Goal: Transaction & Acquisition: Purchase product/service

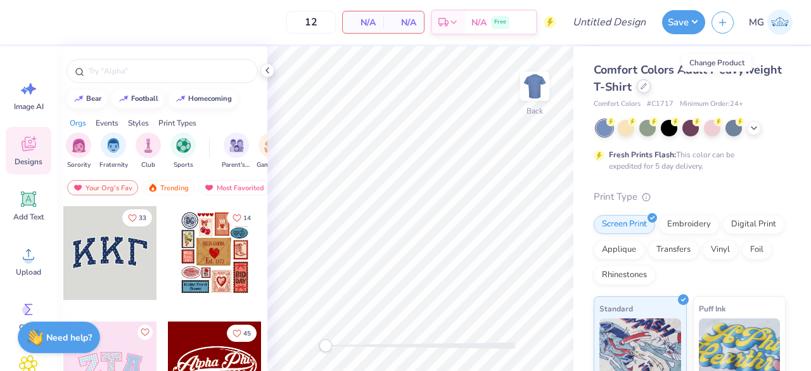
click at [646, 86] on icon at bounding box center [643, 86] width 5 height 5
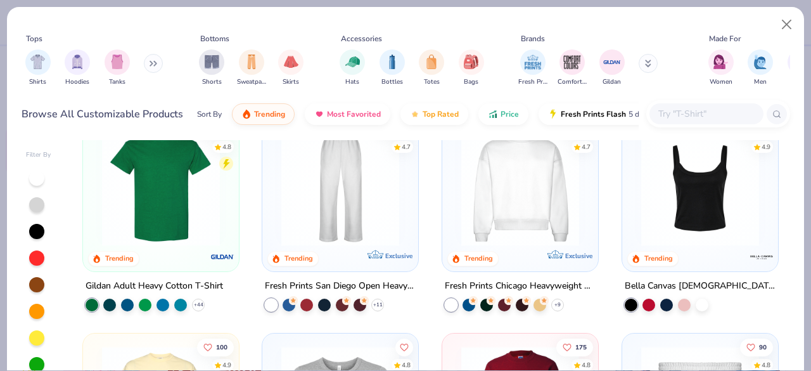
scroll to position [435, 0]
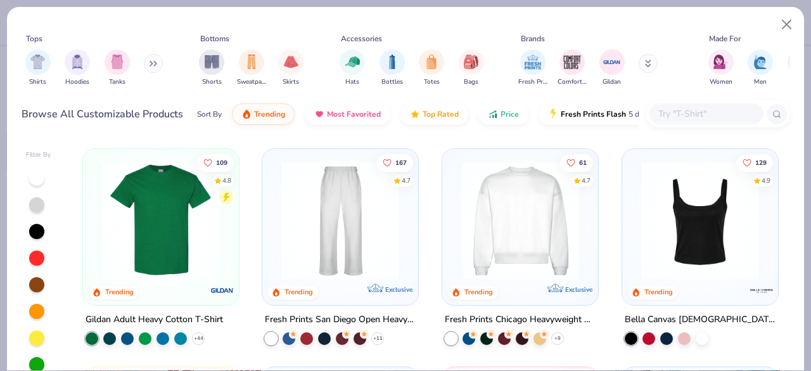
click at [357, 229] on img at bounding box center [340, 220] width 131 height 118
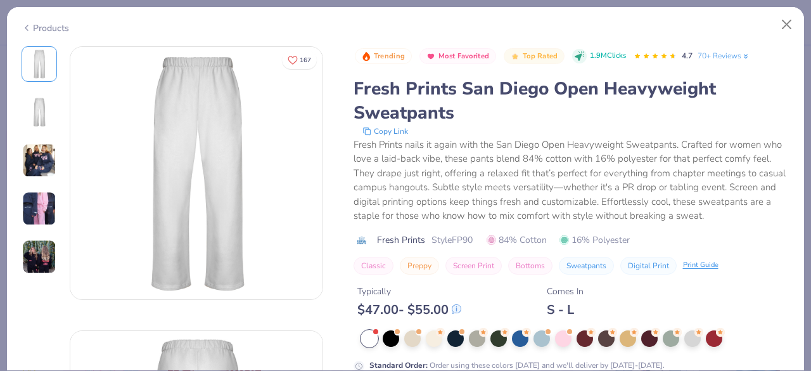
click at [42, 155] on img at bounding box center [39, 160] width 34 height 34
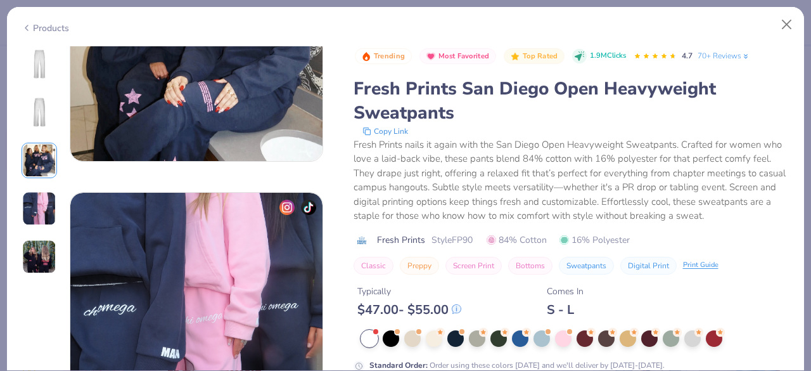
scroll to position [721, 0]
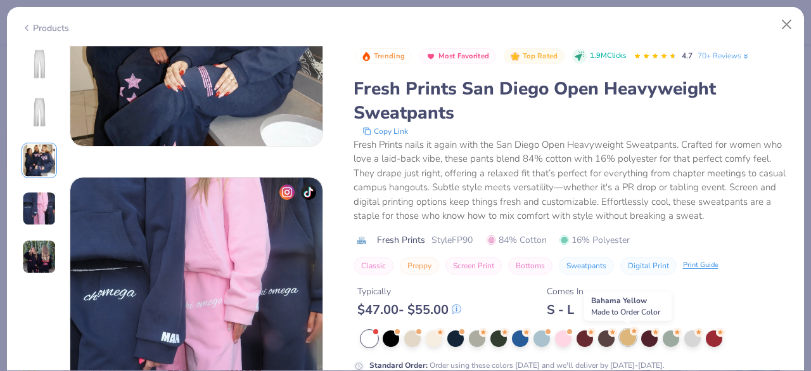
click at [630, 338] on div at bounding box center [628, 337] width 16 height 16
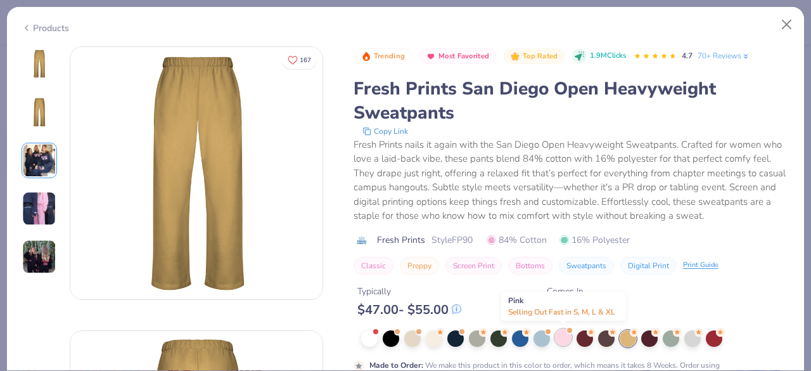
click at [561, 339] on div at bounding box center [563, 337] width 16 height 16
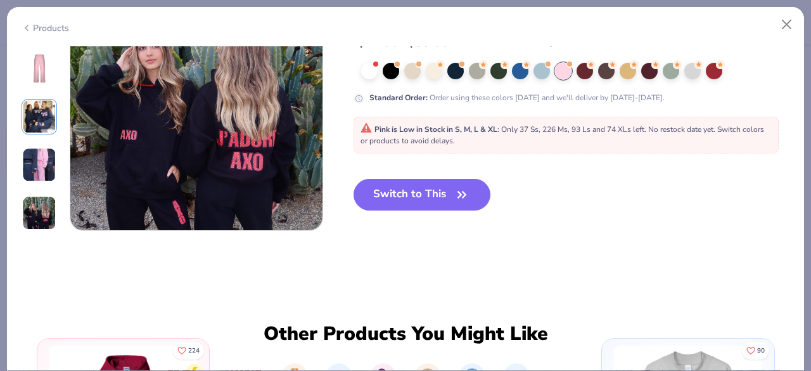
scroll to position [1204, 0]
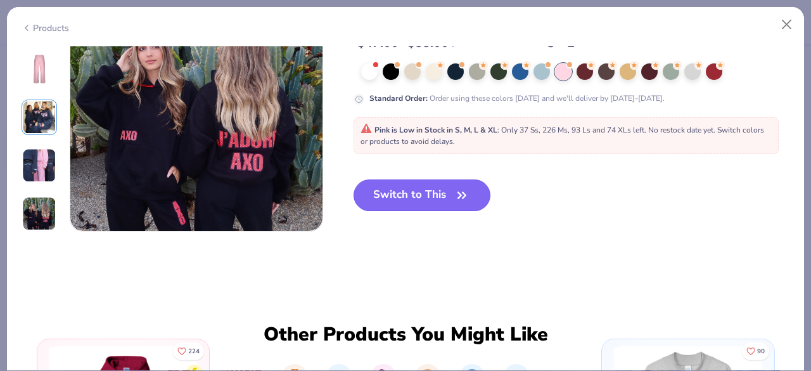
click at [435, 200] on button "Switch to This" at bounding box center [423, 195] width 138 height 32
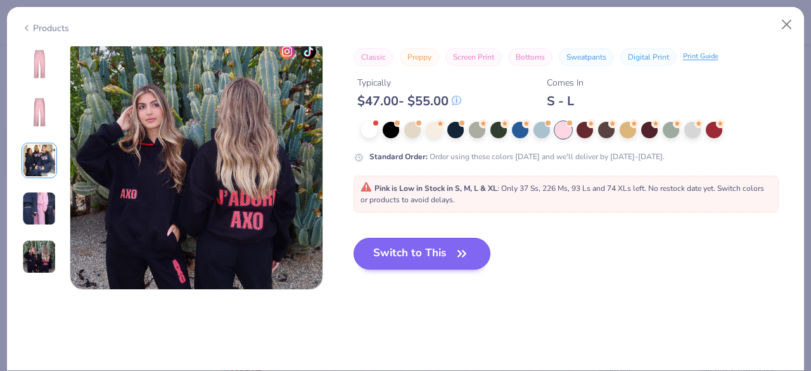
type textarea "x"
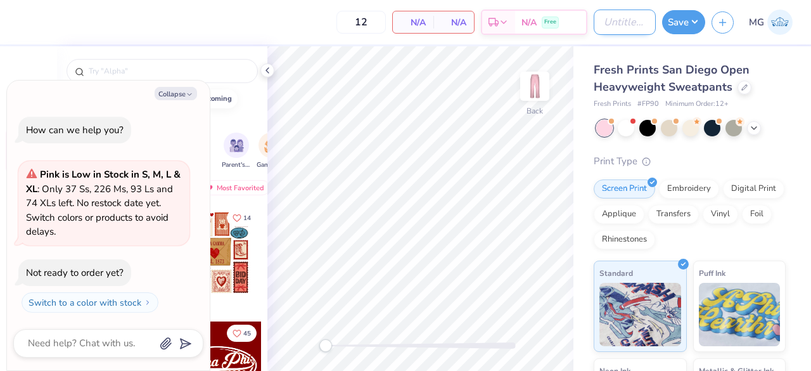
click at [608, 22] on input "Design Title" at bounding box center [625, 22] width 62 height 25
type input "T"
type textarea "x"
type input "Tra"
type textarea "x"
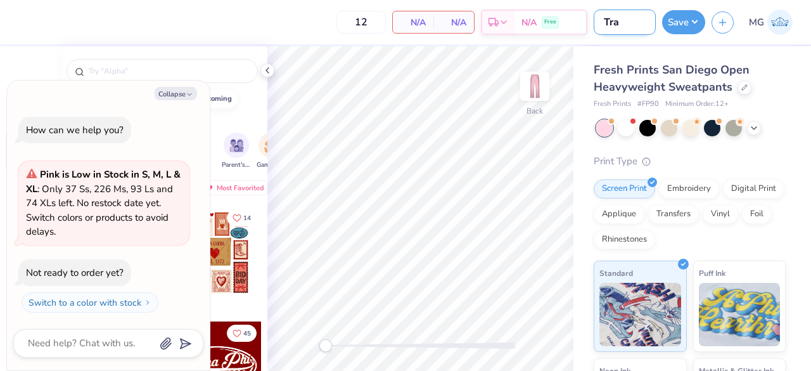
type input "Trai"
type textarea "x"
type input "Traini"
type textarea "x"
type input "Training"
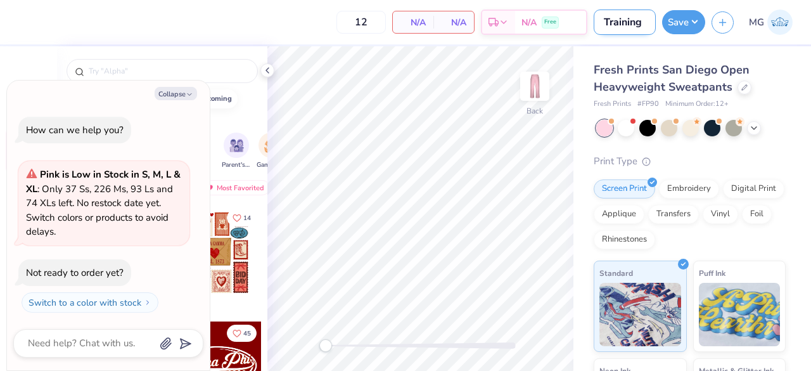
type textarea "x"
type input "Training"
type textarea "x"
type input "Training E"
type textarea "x"
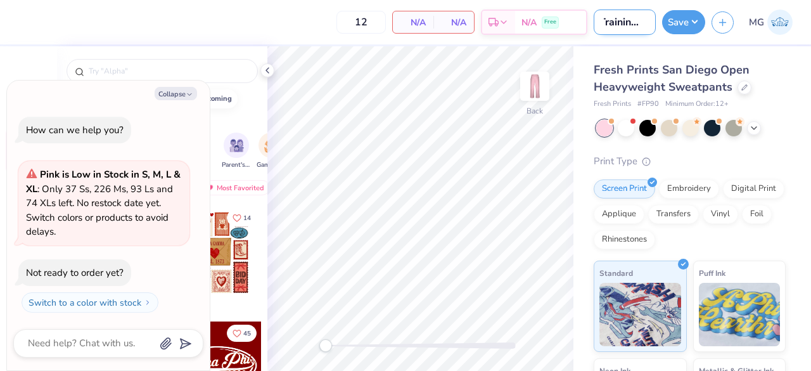
type input "Training Ex"
type textarea "x"
type input "Training Exa"
type textarea "x"
type input "Training Exam"
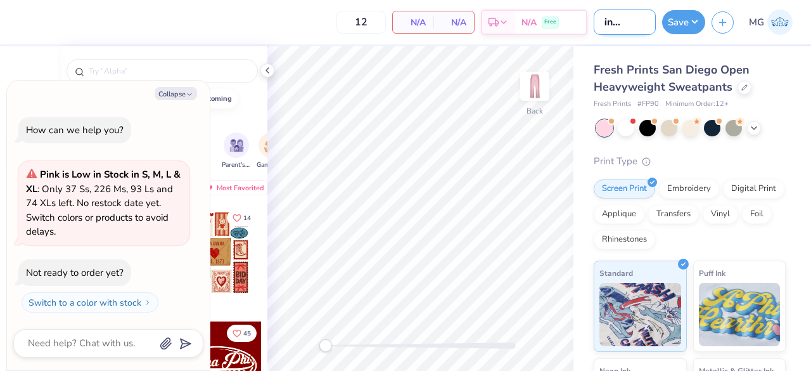
type textarea "x"
type input "Training Examp"
type textarea "x"
type input "Training Exampl"
type textarea "x"
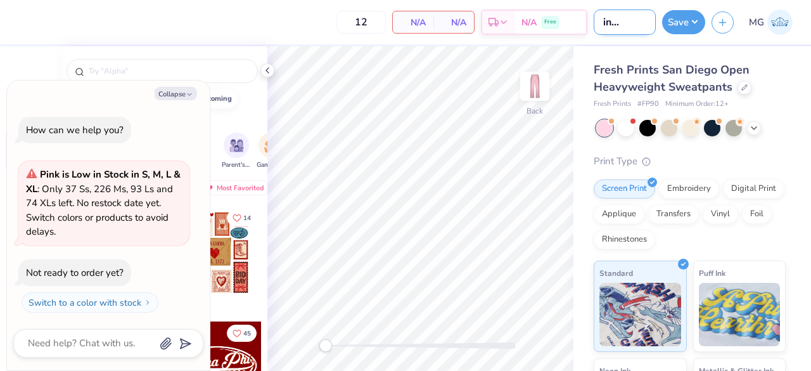
type input "Training Example"
type textarea "x"
type input "Training Example"
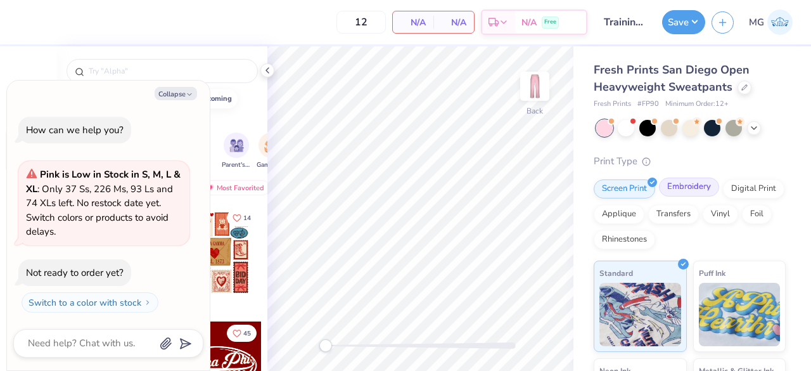
click at [681, 190] on div "Embroidery" at bounding box center [689, 186] width 60 height 19
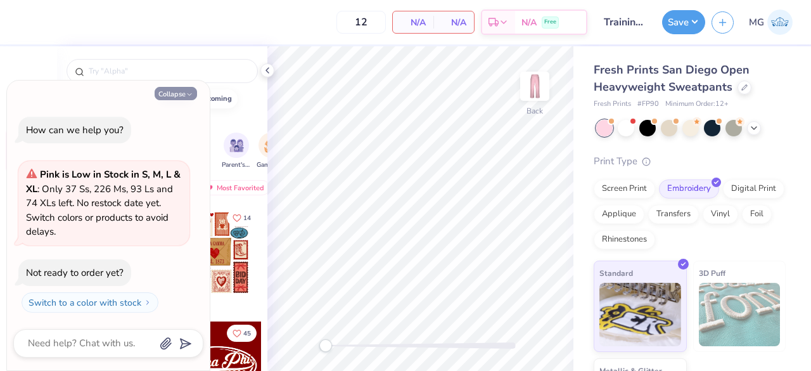
click at [179, 92] on button "Collapse" at bounding box center [176, 93] width 42 height 13
type textarea "x"
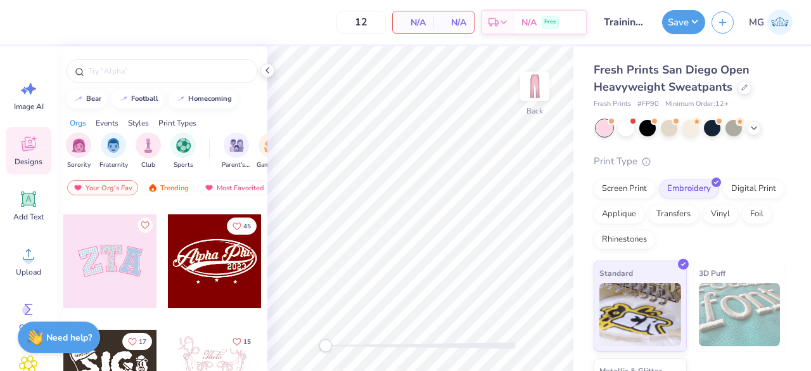
scroll to position [110, 0]
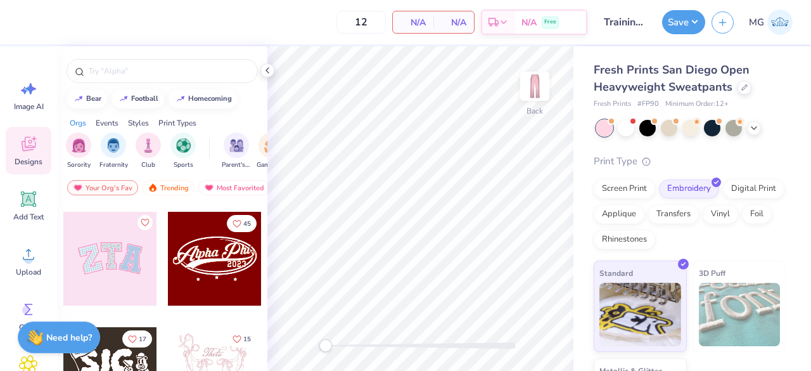
click at [108, 259] on div at bounding box center [110, 259] width 94 height 94
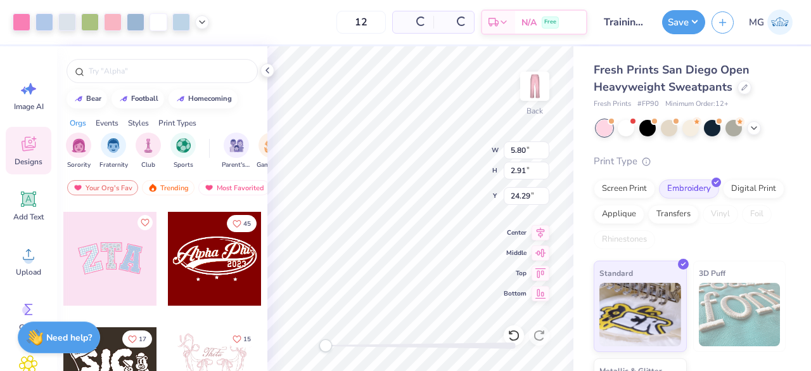
type input "5.80"
type input "2.91"
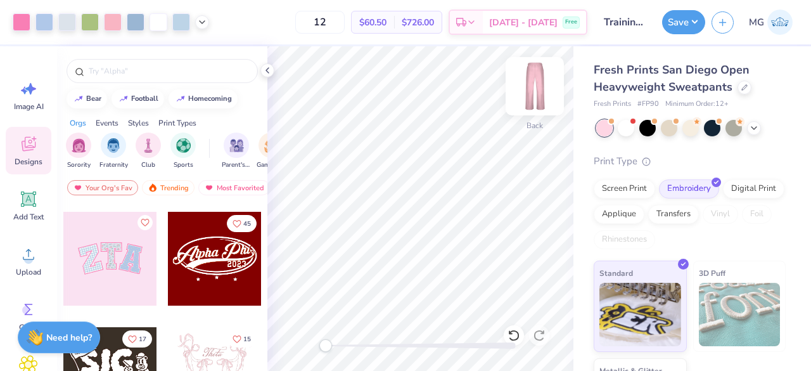
click at [536, 86] on img at bounding box center [535, 86] width 51 height 51
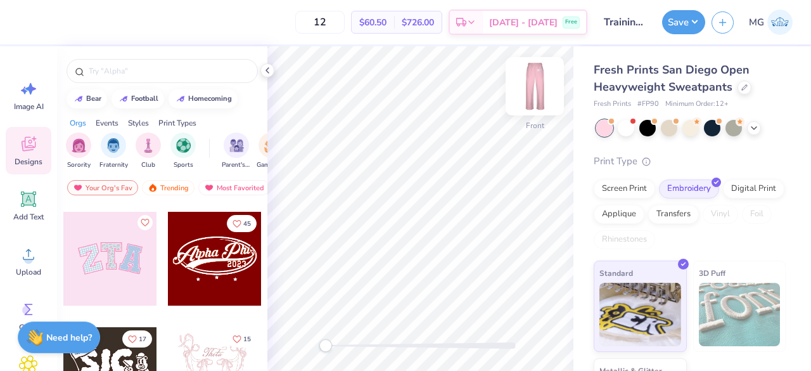
click at [534, 81] on img at bounding box center [535, 86] width 51 height 51
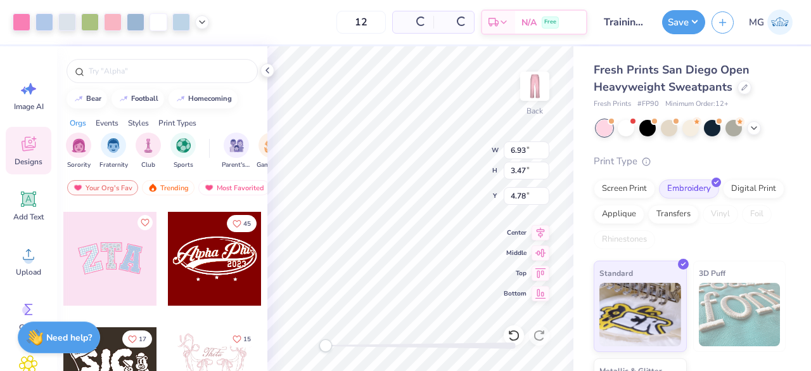
type input "6.93"
type input "3.47"
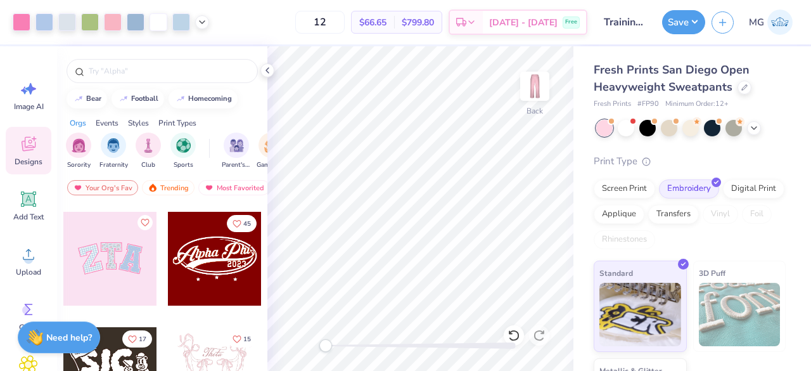
scroll to position [78, 0]
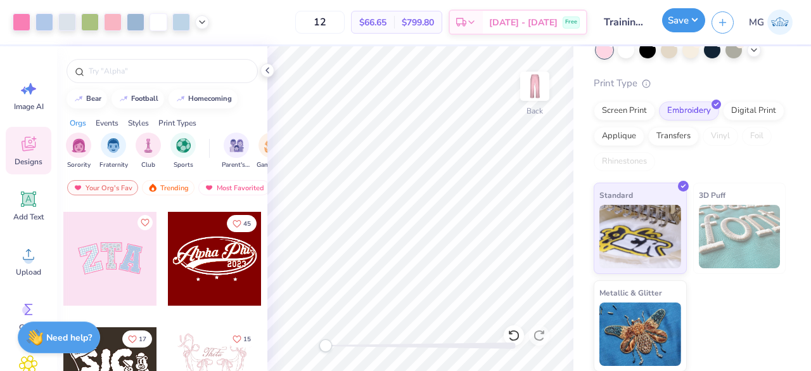
click at [681, 16] on button "Save" at bounding box center [683, 20] width 43 height 24
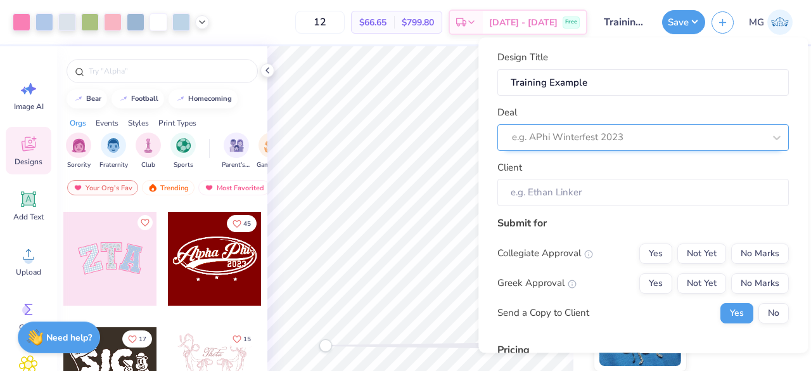
click at [605, 139] on div at bounding box center [638, 137] width 252 height 17
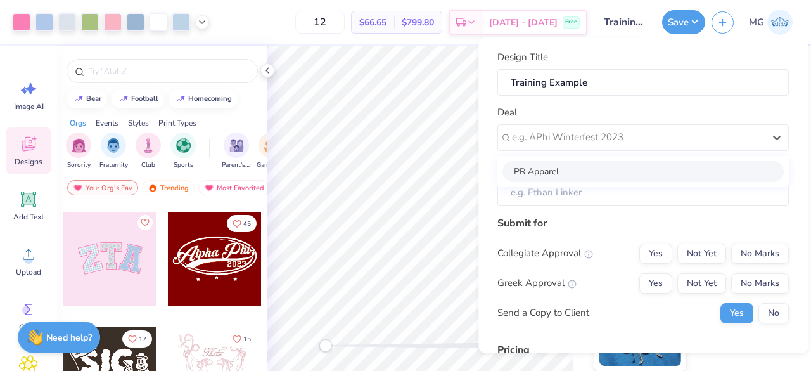
click at [581, 170] on div "PR Apparel" at bounding box center [643, 171] width 281 height 21
type input "[PERSON_NAME]"
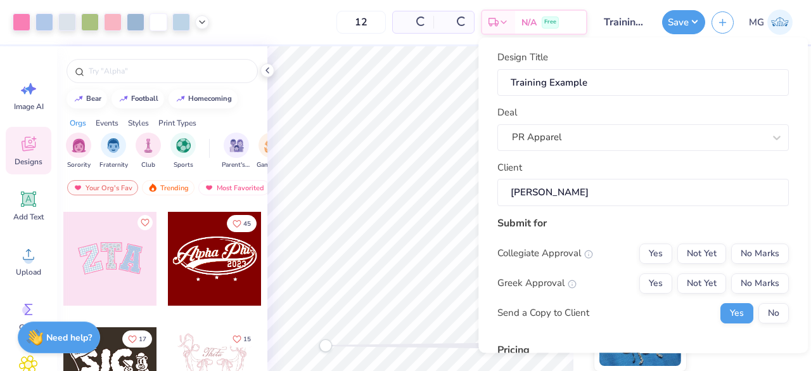
type input "$84.35"
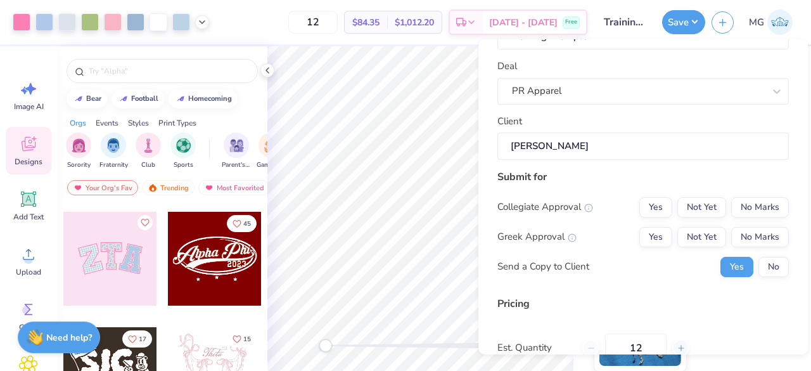
scroll to position [0, 0]
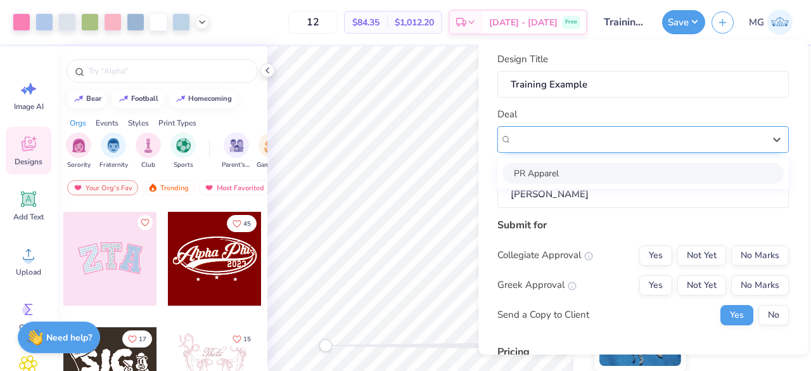
click at [598, 142] on div "PR Apparel" at bounding box center [638, 139] width 255 height 20
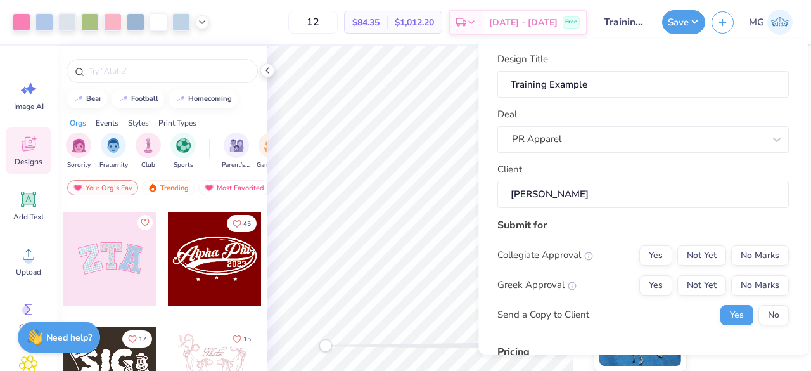
click at [583, 119] on div "Deal PR Apparel" at bounding box center [644, 130] width 292 height 46
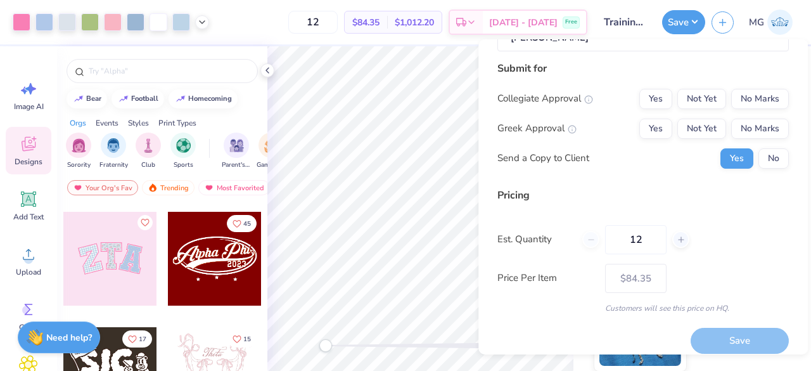
scroll to position [157, 0]
click at [766, 157] on button "No" at bounding box center [774, 158] width 30 height 20
click at [652, 240] on input "12" at bounding box center [635, 238] width 61 height 29
type input "1"
type input "0"
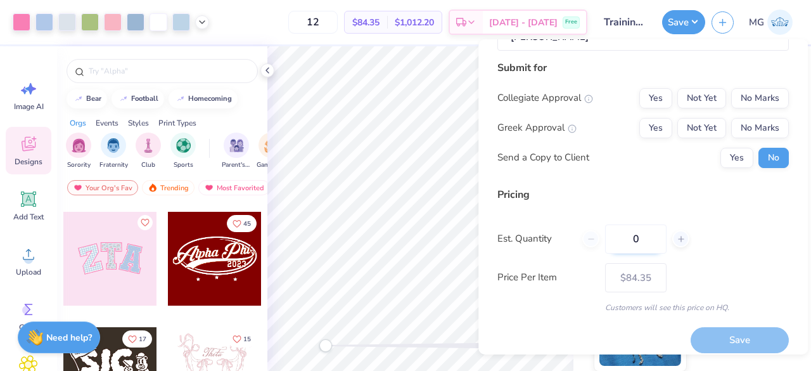
type input "0"
type input "024"
type input "24"
type input "$77.22"
type input "024"
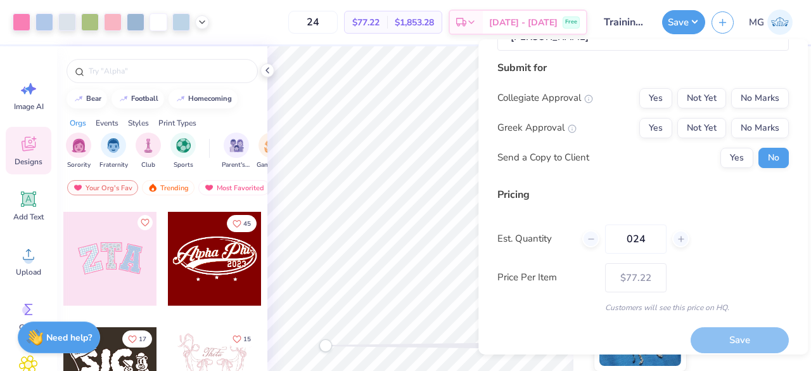
click at [750, 245] on div "Est. Quantity 024" at bounding box center [644, 238] width 292 height 29
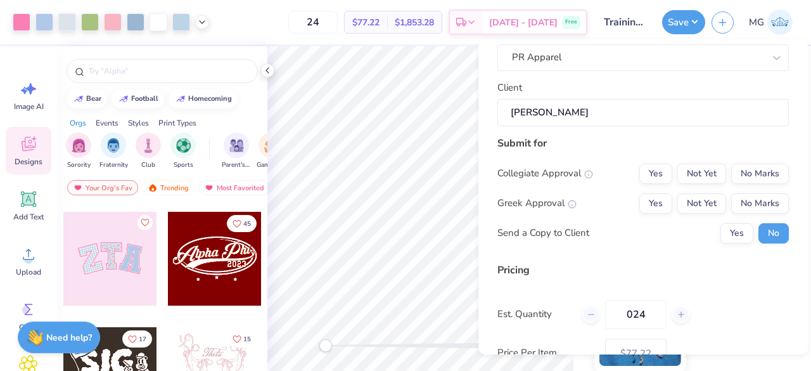
scroll to position [67, 0]
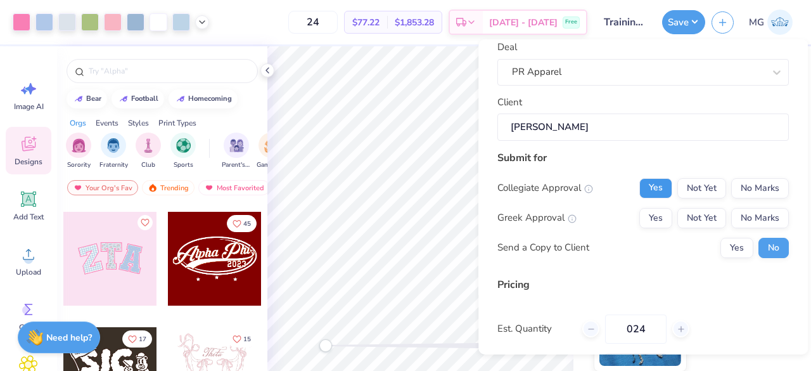
click at [653, 184] on button "Yes" at bounding box center [656, 188] width 33 height 20
click at [731, 186] on button "No Marks" at bounding box center [760, 188] width 58 height 20
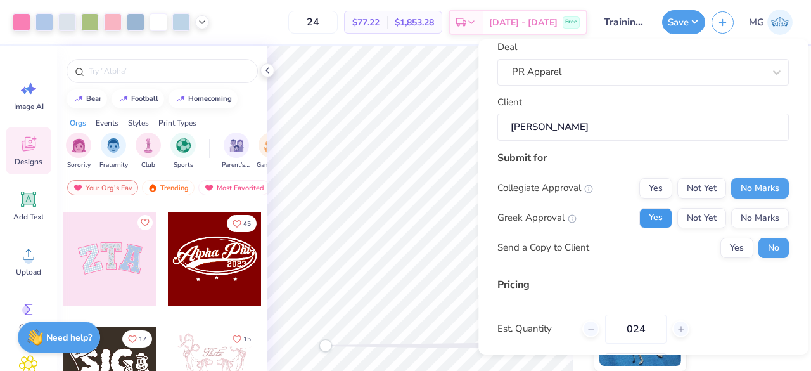
click at [654, 217] on button "Yes" at bounding box center [656, 218] width 33 height 20
type input "$61.02"
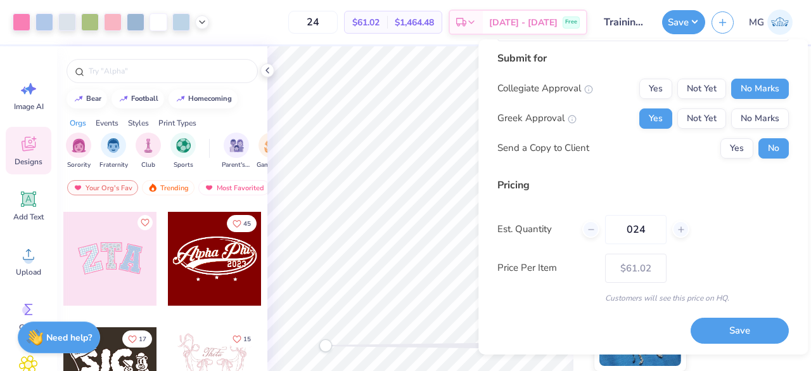
scroll to position [0, 0]
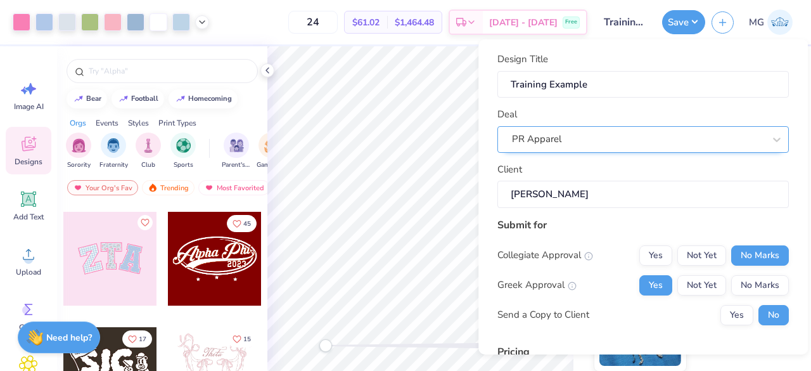
click at [720, 134] on div "PR Apparel" at bounding box center [638, 139] width 255 height 20
type input "e"
type input "none"
click at [567, 106] on div "Design Title Training Example Deal PR Apparel Client [PERSON_NAME]" at bounding box center [644, 130] width 292 height 156
click at [597, 193] on input "[PERSON_NAME]" at bounding box center [644, 194] width 292 height 27
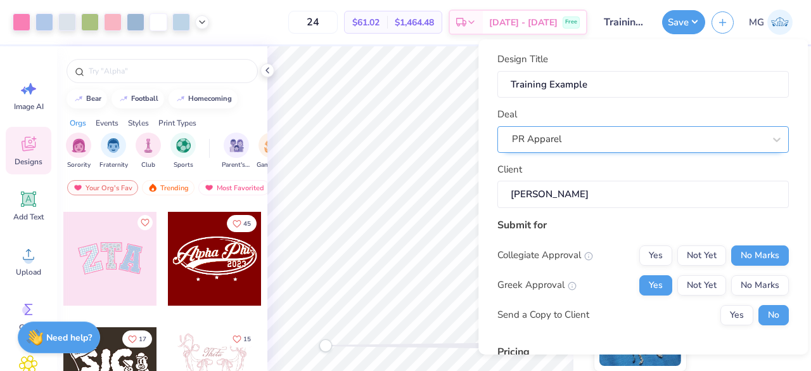
click at [597, 193] on input "[PERSON_NAME]" at bounding box center [644, 194] width 292 height 27
click at [249, 31] on div "24 $61.02 Per Item $1,464.48 Total Est. Delivery [DATE] - [DATE] Free" at bounding box center [401, 22] width 372 height 44
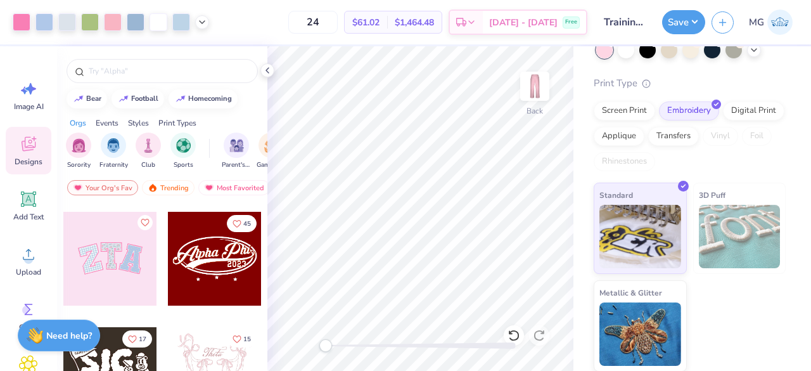
click at [44, 340] on div "Need help? Chat with us." at bounding box center [59, 335] width 82 height 32
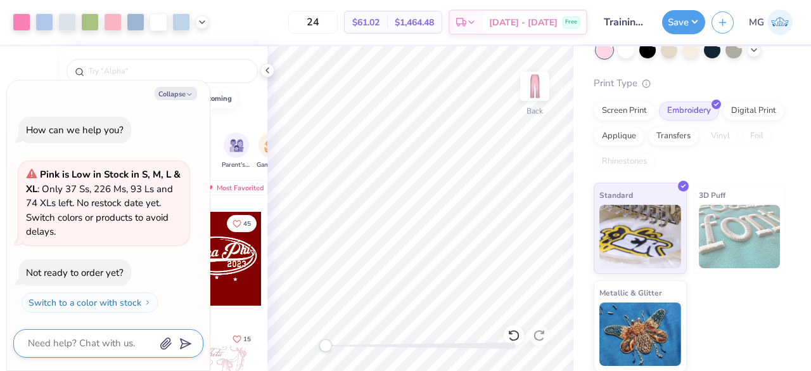
click at [93, 343] on textarea at bounding box center [91, 343] width 129 height 17
type textarea "x"
type textarea "r"
type textarea "x"
type textarea "re"
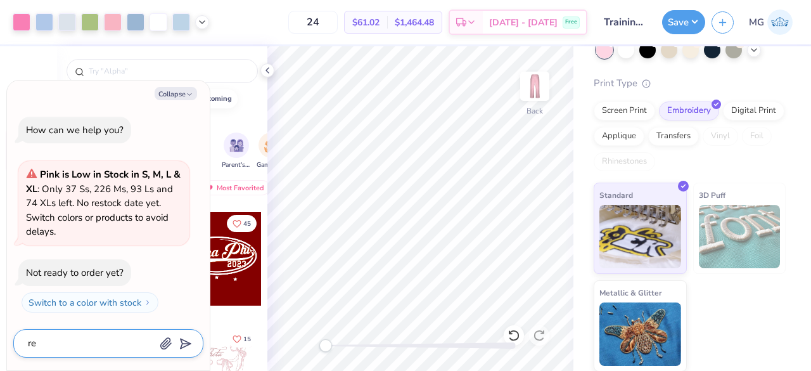
type textarea "x"
type textarea "r"
type textarea "x"
type textarea "r"
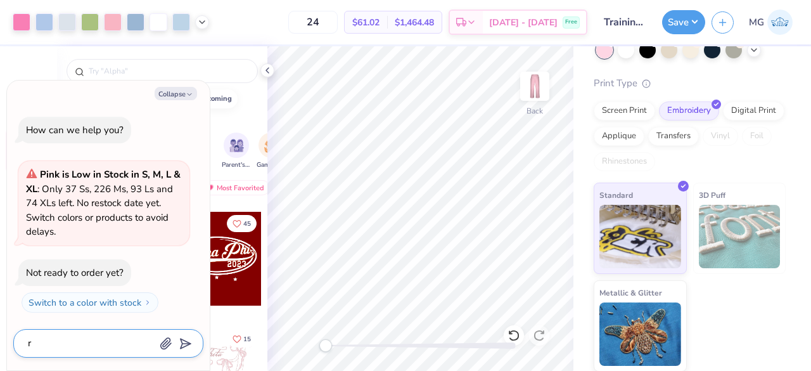
type textarea "x"
type textarea "re"
type textarea "x"
type textarea "rea"
type textarea "x"
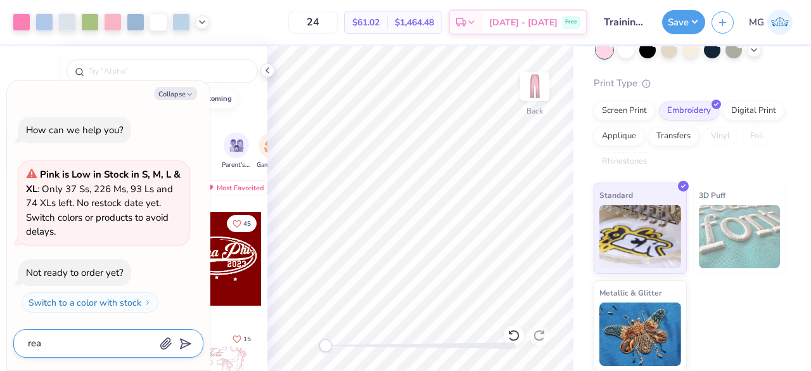
type textarea "read"
type textarea "x"
type textarea "ready"
type textarea "x"
type textarea "ready"
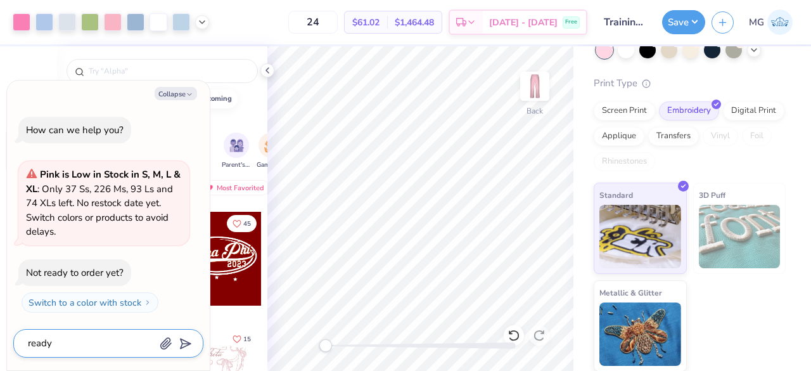
type textarea "x"
type textarea "ready t"
type textarea "x"
type textarea "ready to"
type textarea "x"
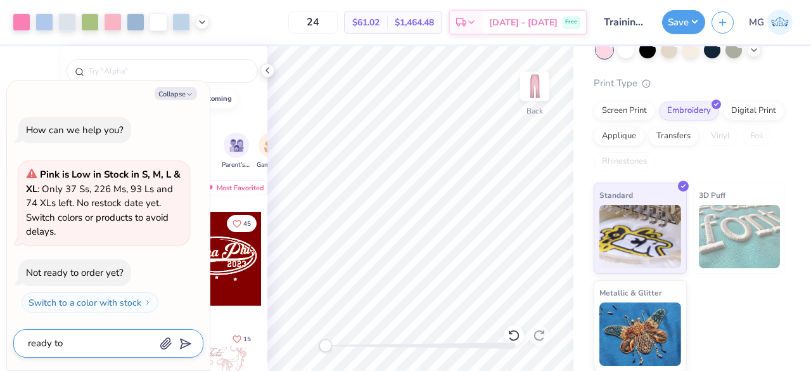
type textarea "ready to"
type textarea "x"
type textarea "ready to o"
type textarea "x"
type textarea "ready to or"
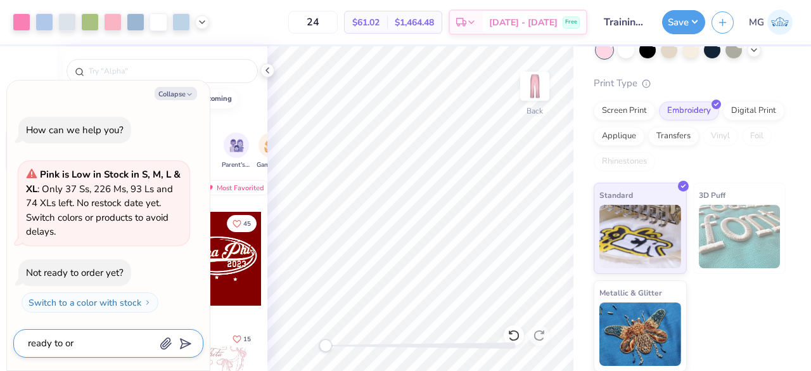
type textarea "x"
type textarea "ready to ord"
type textarea "x"
type textarea "ready to order"
type textarea "x"
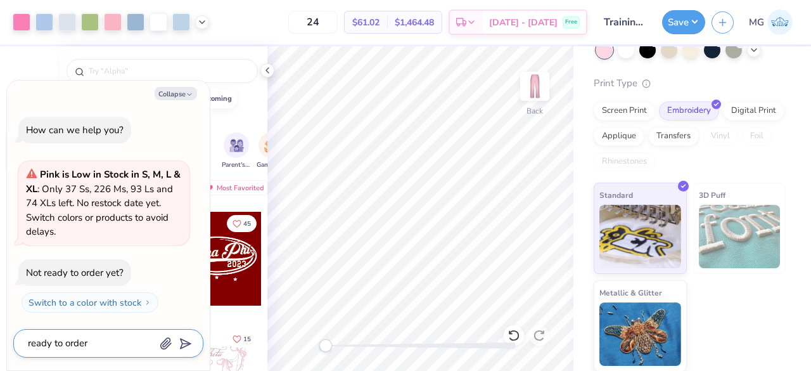
type textarea "ready to order,"
type textarea "x"
type textarea "ready to order,"
type textarea "x"
type textarea "ready to order, w"
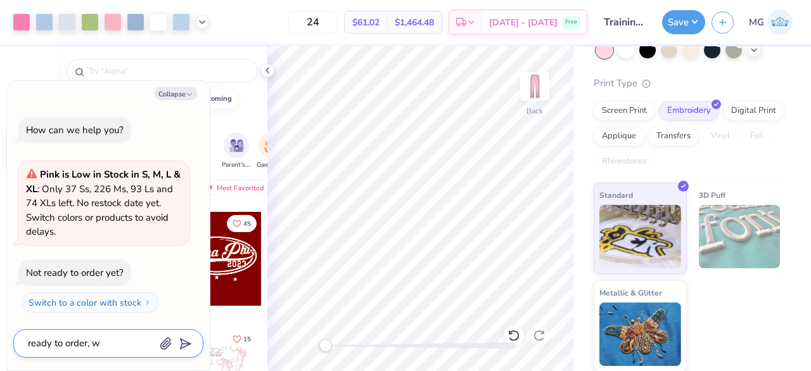
type textarea "x"
type textarea "ready to order, wha"
type textarea "x"
type textarea "ready to order, what"
type textarea "x"
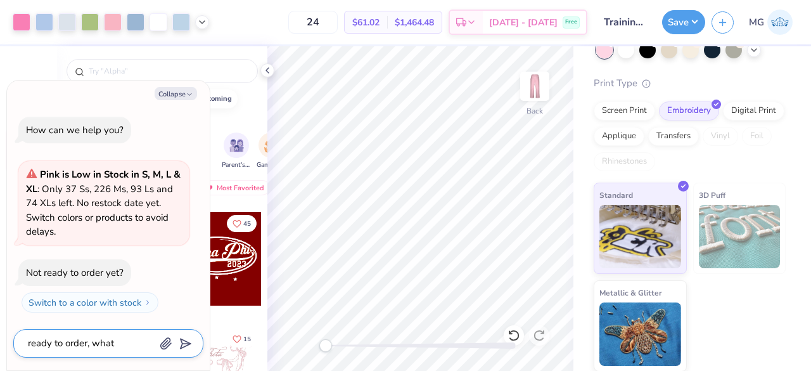
type textarea "ready to order, whate"
type textarea "x"
type textarea "ready to order, what"
type textarea "x"
type textarea "ready to order, what"
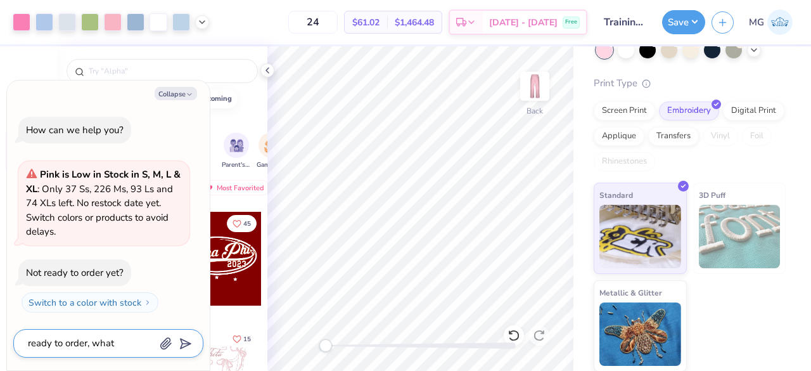
type textarea "x"
type textarea "ready to order, what a"
type textarea "x"
type textarea "ready to order, what ar"
type textarea "x"
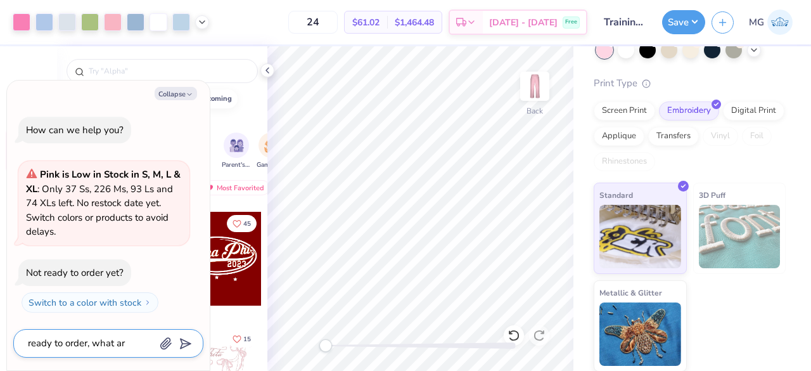
type textarea "ready to order, what are"
type textarea "x"
type textarea "ready to order, what are"
type textarea "x"
type textarea "ready to order, what are t"
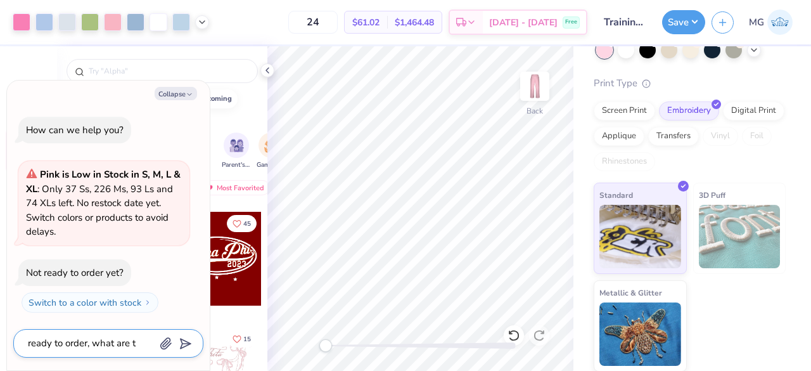
type textarea "x"
type textarea "ready to order, what are th"
type textarea "x"
type textarea "ready to order, what are the"
type textarea "x"
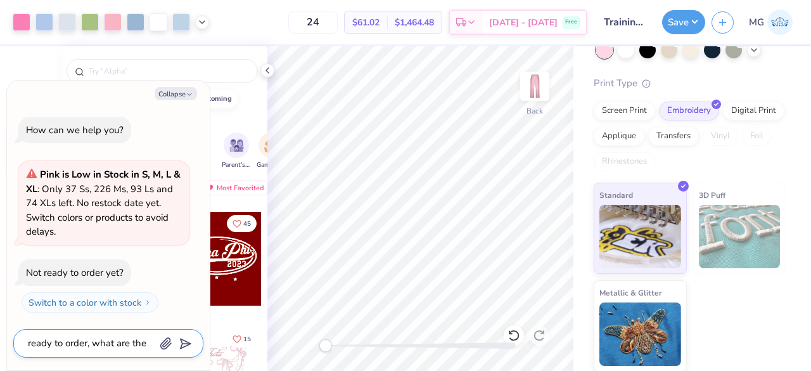
type textarea "ready to order, what are the ne"
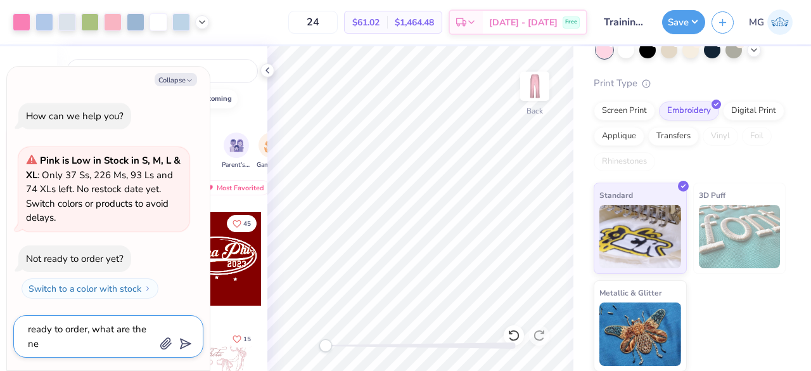
type textarea "x"
type textarea "ready to order, what are the nex"
type textarea "x"
type textarea "ready to order, what are the next"
type textarea "x"
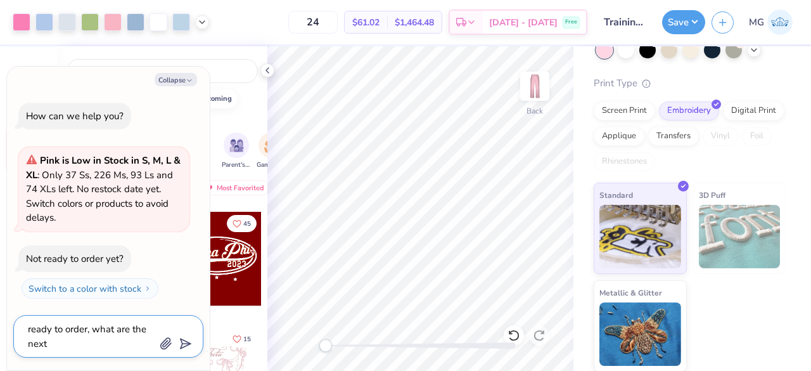
type textarea "ready to order, what are the next"
type textarea "x"
type textarea "ready to order, what are the next s"
type textarea "x"
type textarea "ready to order, what are the next st"
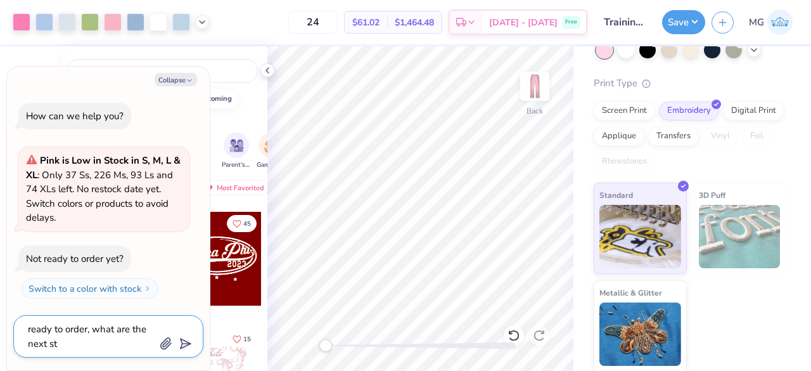
type textarea "x"
type textarea "ready to order, what are the next ste"
type textarea "x"
type textarea "ready to order, what are the next steps"
type textarea "x"
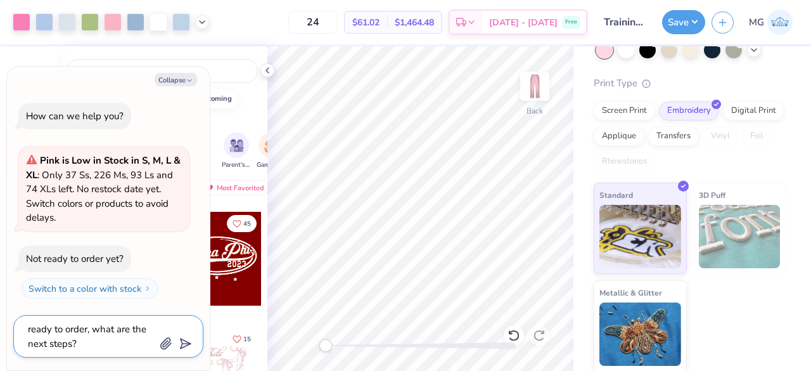
type textarea "ready to order, what are the next steps?"
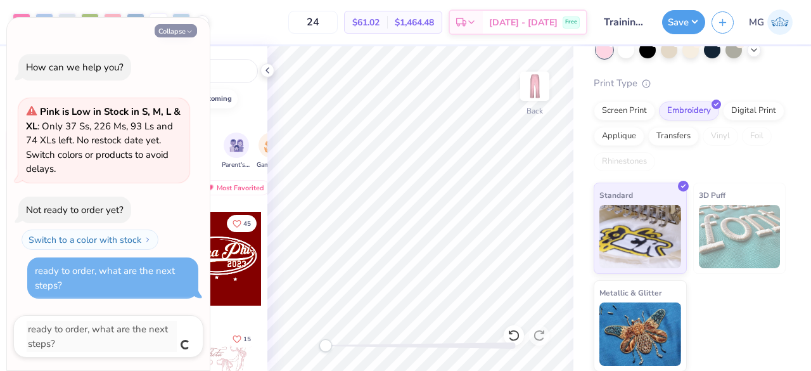
click at [181, 34] on button "Collapse" at bounding box center [176, 30] width 42 height 13
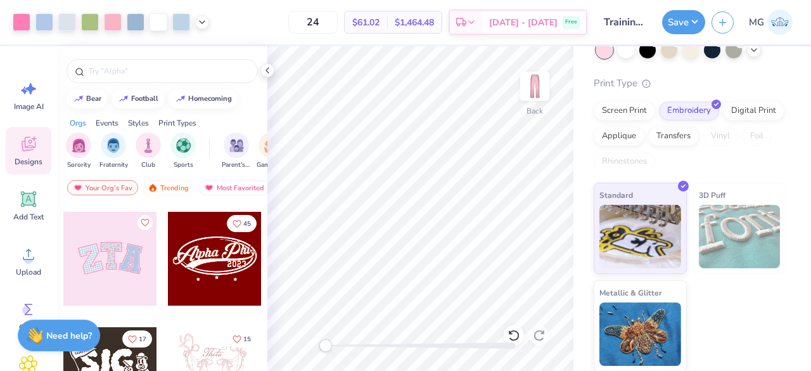
click at [72, 331] on strong "Need help?" at bounding box center [69, 336] width 46 height 12
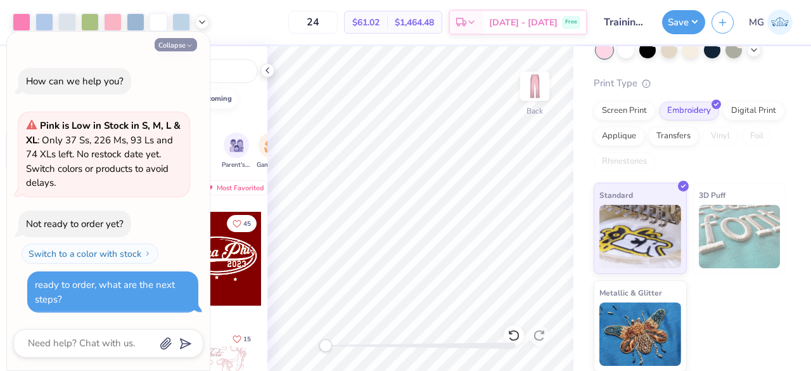
click at [182, 49] on button "Collapse" at bounding box center [176, 44] width 42 height 13
type textarea "x"
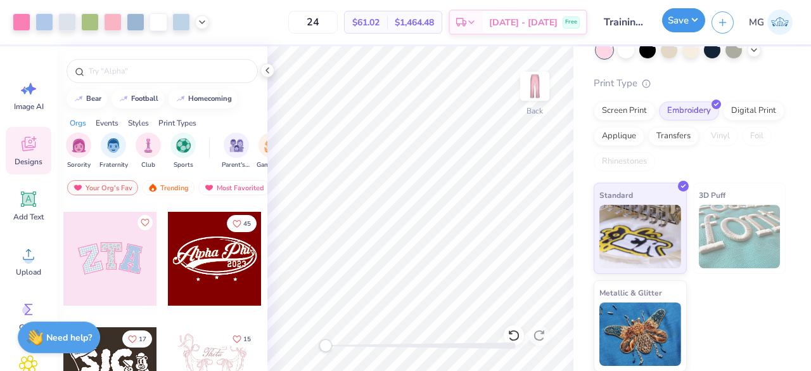
click at [681, 23] on button "Save" at bounding box center [683, 20] width 43 height 24
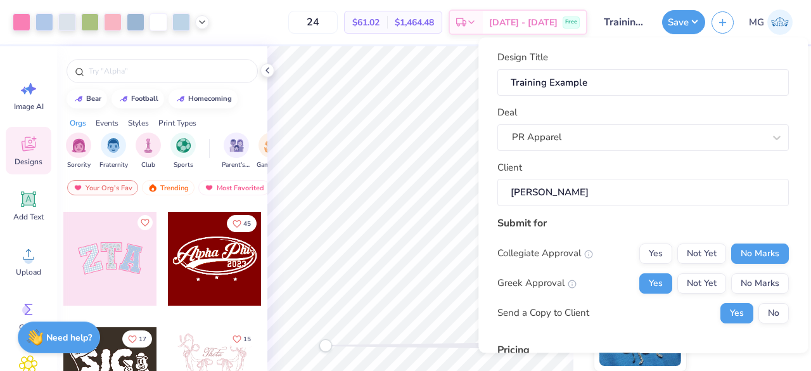
scroll to position [167, 0]
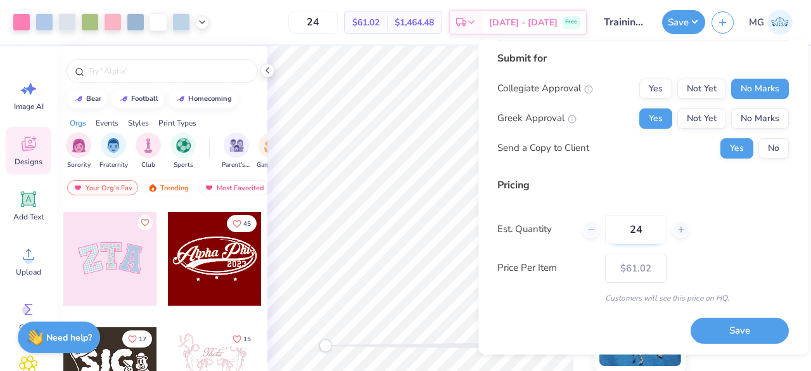
click at [659, 228] on input "24" at bounding box center [635, 229] width 61 height 29
type input "2"
type input "0"
type input "060"
type input "60"
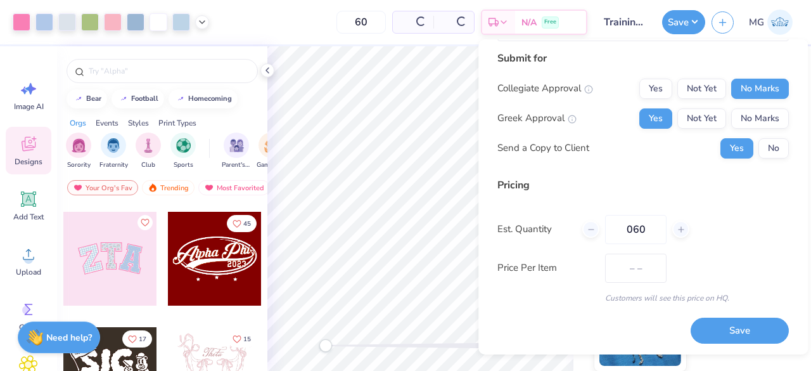
type input "$58.07"
click at [701, 255] on div "Price Per Item $58.07" at bounding box center [644, 268] width 292 height 29
click at [649, 231] on input "060" at bounding box center [635, 229] width 61 height 29
type input "0"
type input "100"
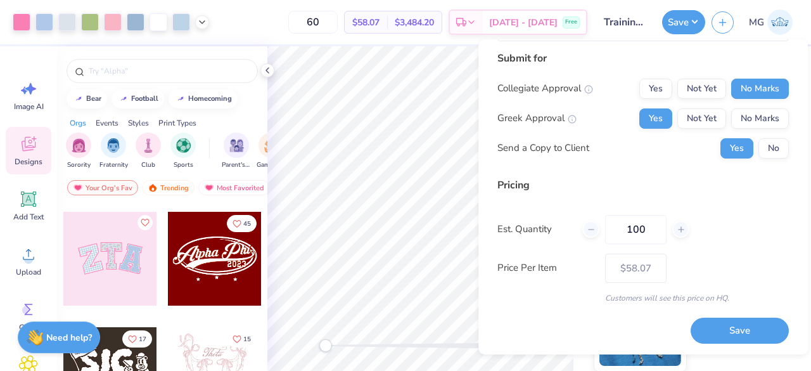
type input "100"
type input "– –"
type input "100"
click at [711, 255] on div "Price Per Item $57.06" at bounding box center [644, 268] width 292 height 29
click at [727, 333] on button "Save" at bounding box center [740, 331] width 98 height 26
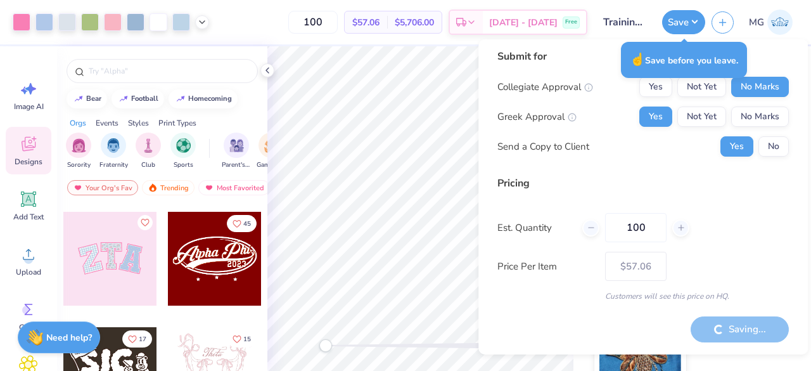
type input "– –"
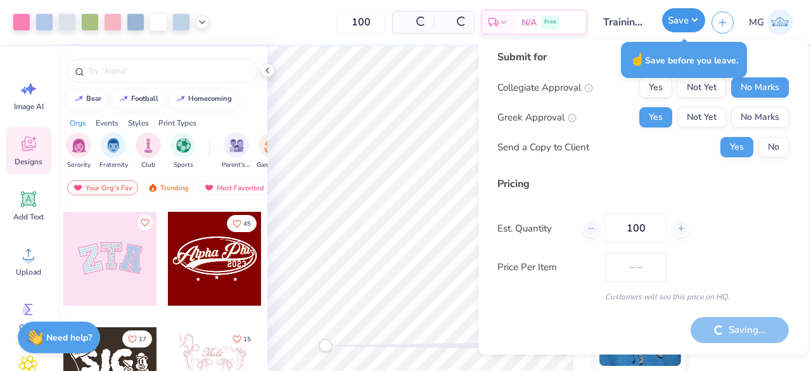
click at [685, 27] on button "Save" at bounding box center [683, 20] width 43 height 24
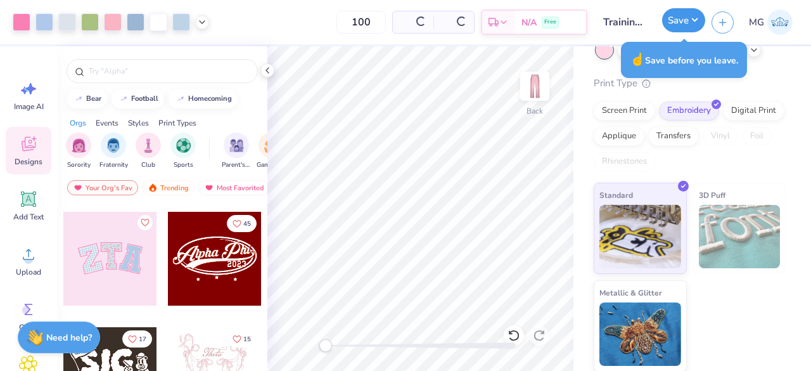
click at [681, 22] on button "Save" at bounding box center [683, 20] width 43 height 24
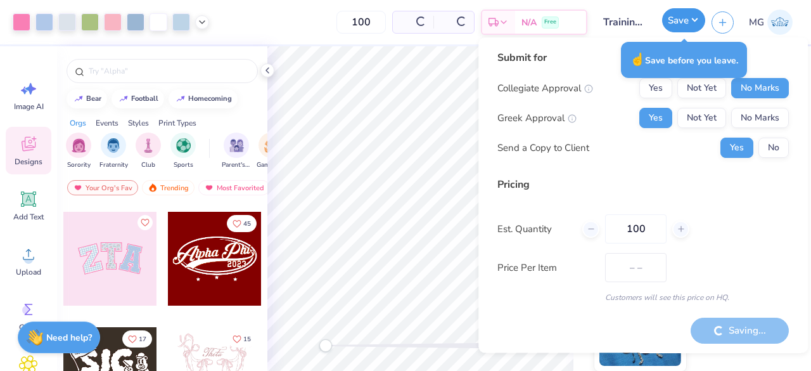
click at [683, 25] on button "Save" at bounding box center [683, 20] width 43 height 24
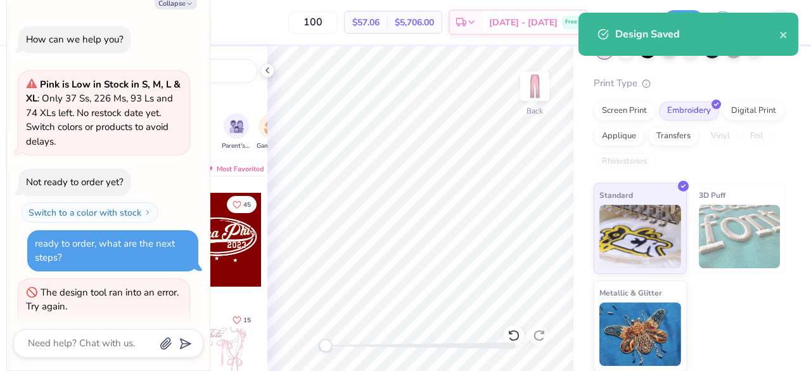
scroll to position [359, 0]
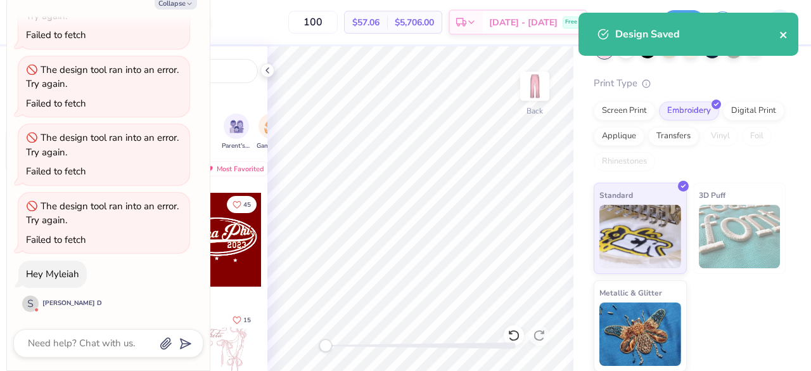
click at [783, 32] on icon "close" at bounding box center [784, 35] width 9 height 10
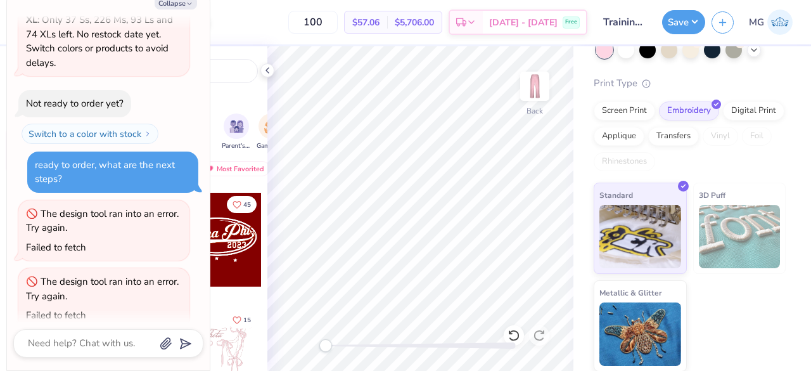
scroll to position [358, 0]
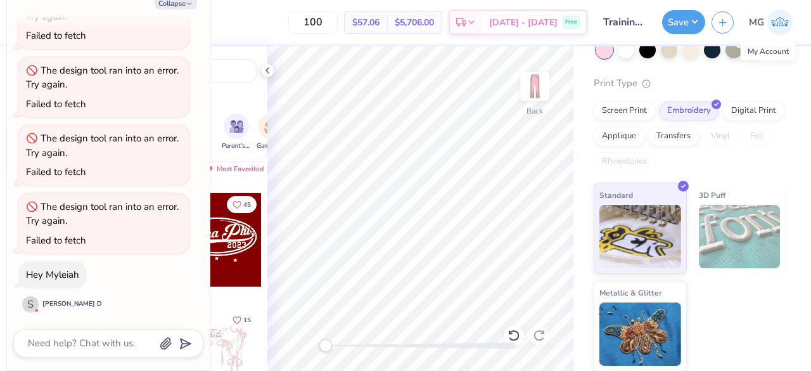
click at [781, 23] on img at bounding box center [780, 22] width 25 height 25
type textarea "x"
